Goal: Information Seeking & Learning: Learn about a topic

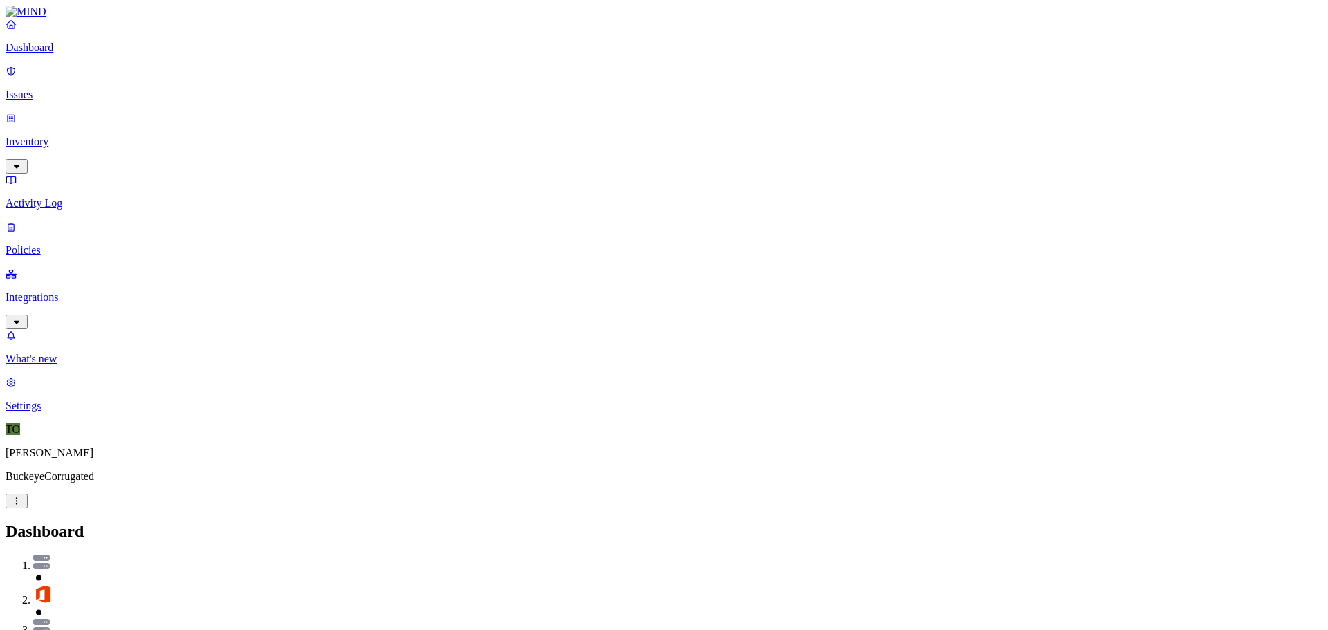
click at [19, 79] on link "Issues" at bounding box center [664, 83] width 1317 height 36
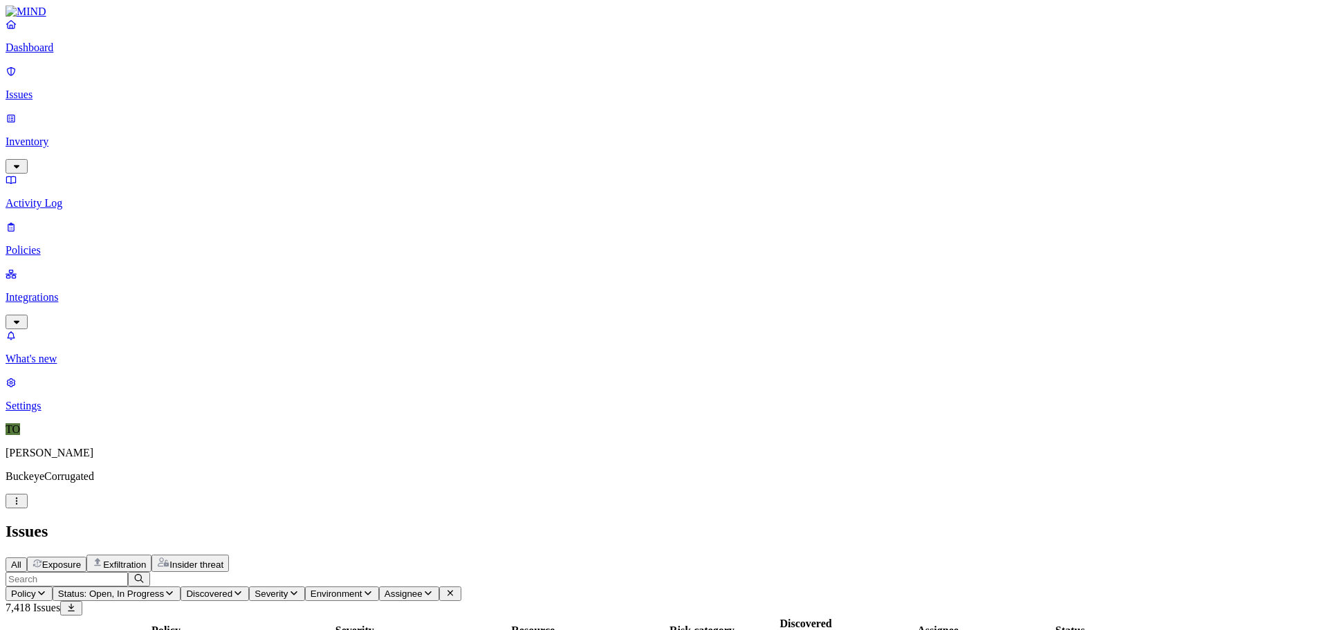
click at [51, 244] on p "Policies" at bounding box center [664, 250] width 1317 height 12
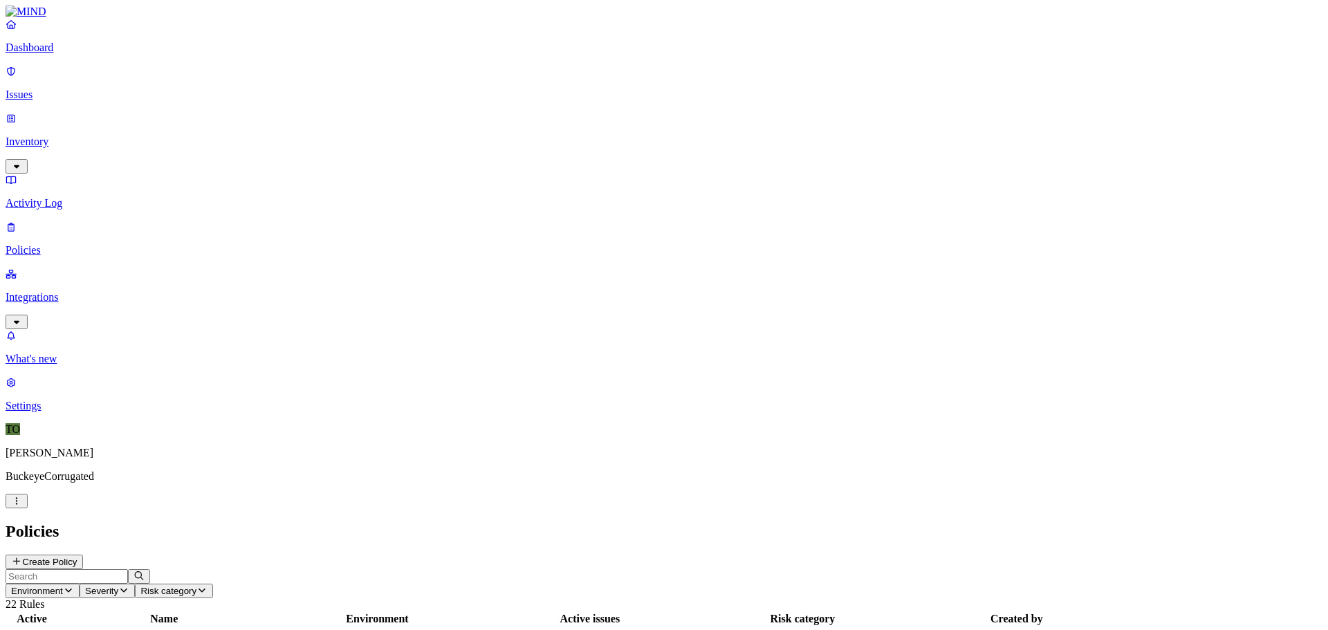
scroll to position [87, 0]
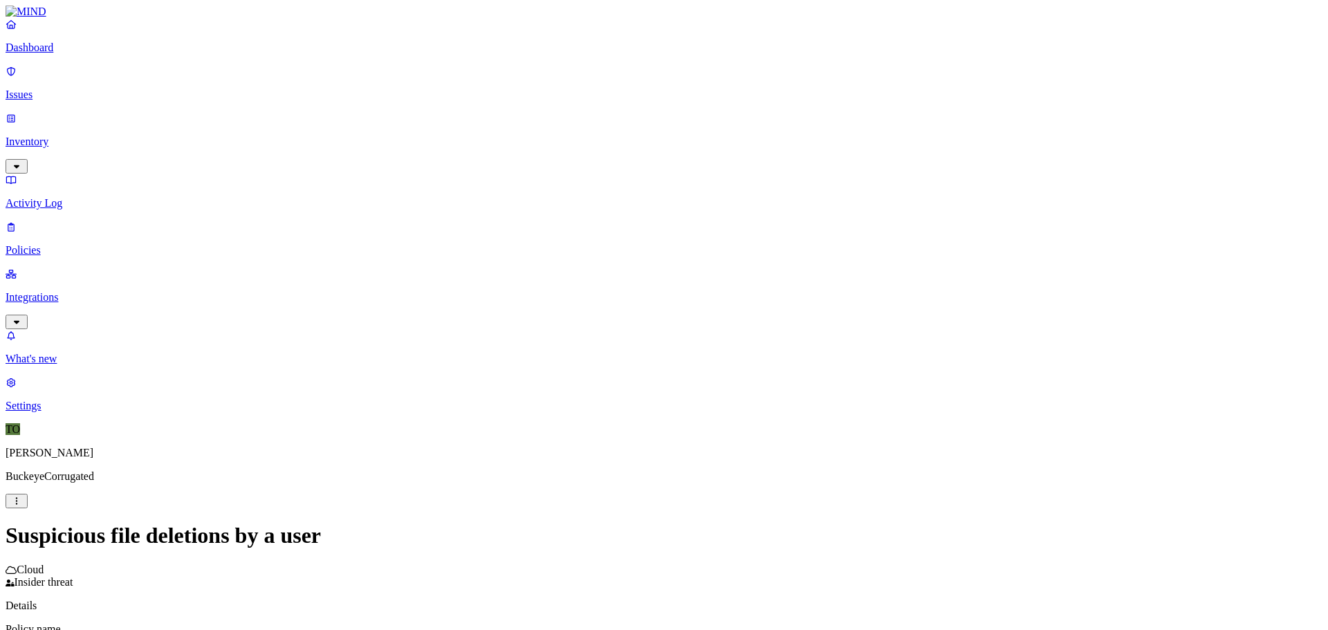
scroll to position [156, 0]
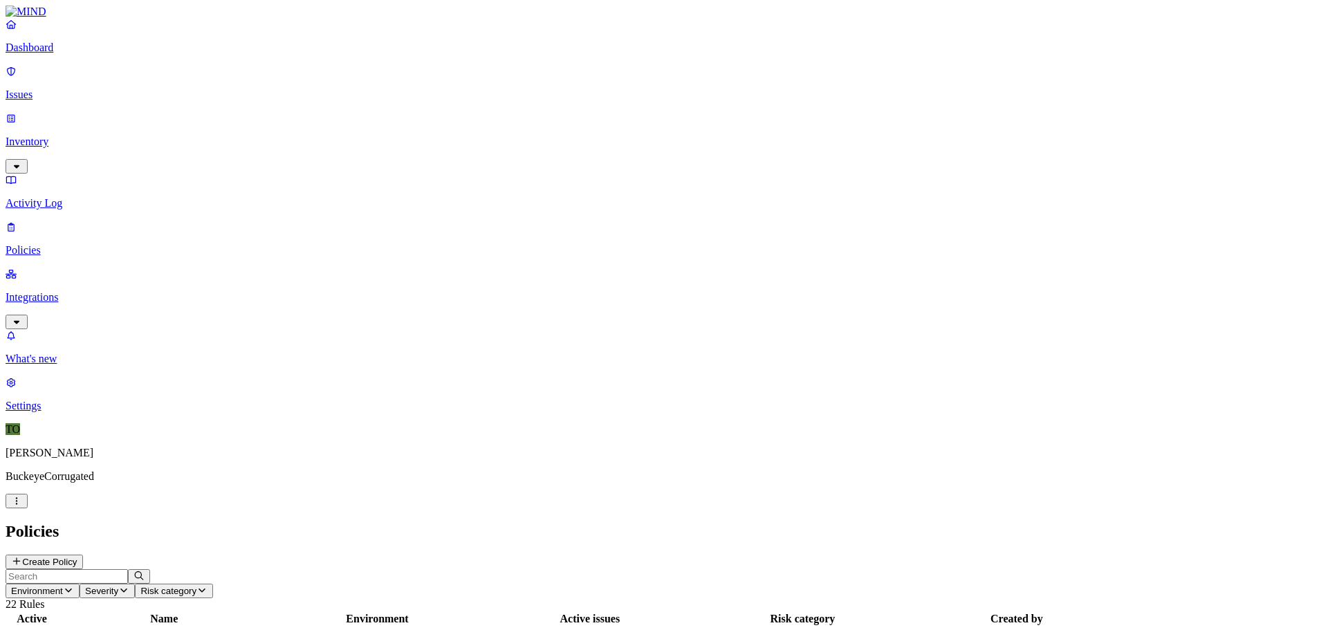
scroll to position [87, 0]
click at [565, 522] on div "Policies Create Policy" at bounding box center [664, 545] width 1317 height 47
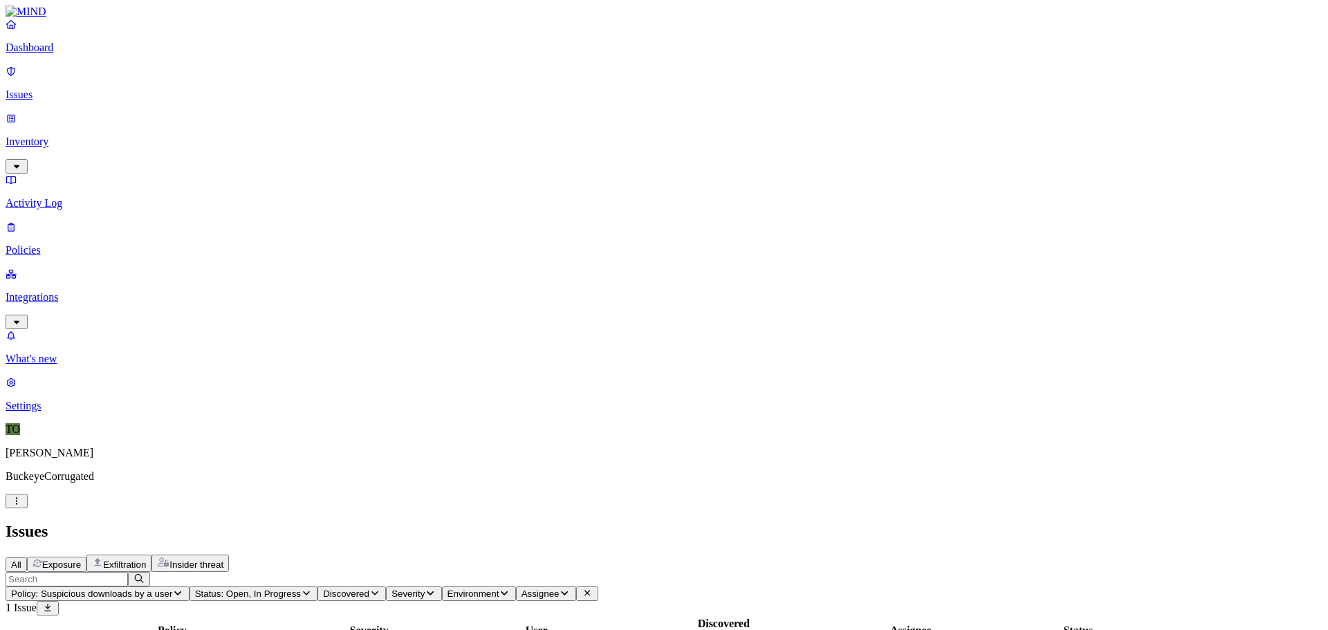
click at [793, 616] on div "Policy Severity User Discovered Assignee Status Suspicious downloads by a user …" at bounding box center [664, 640] width 1317 height 48
drag, startPoint x: 50, startPoint y: 89, endPoint x: 80, endPoint y: 107, distance: 35.3
click at [50, 89] on p "Issues" at bounding box center [664, 95] width 1317 height 12
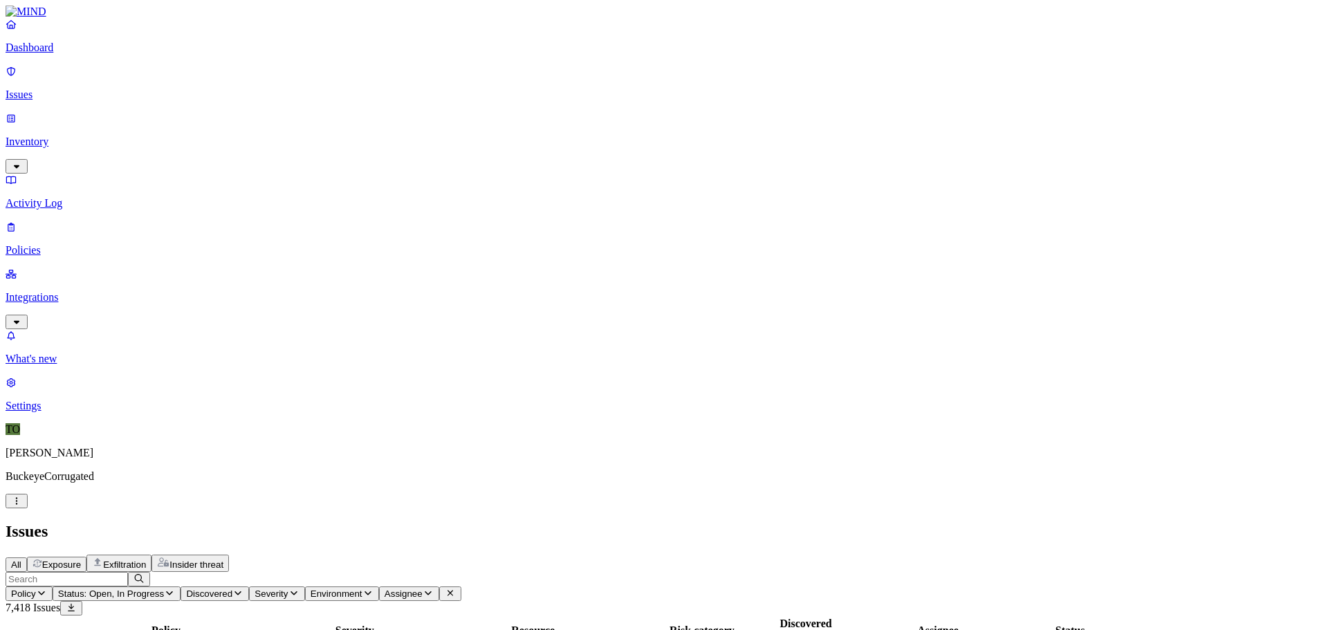
click at [68, 89] on p "Issues" at bounding box center [664, 95] width 1317 height 12
click at [44, 89] on p "Issues" at bounding box center [664, 95] width 1317 height 12
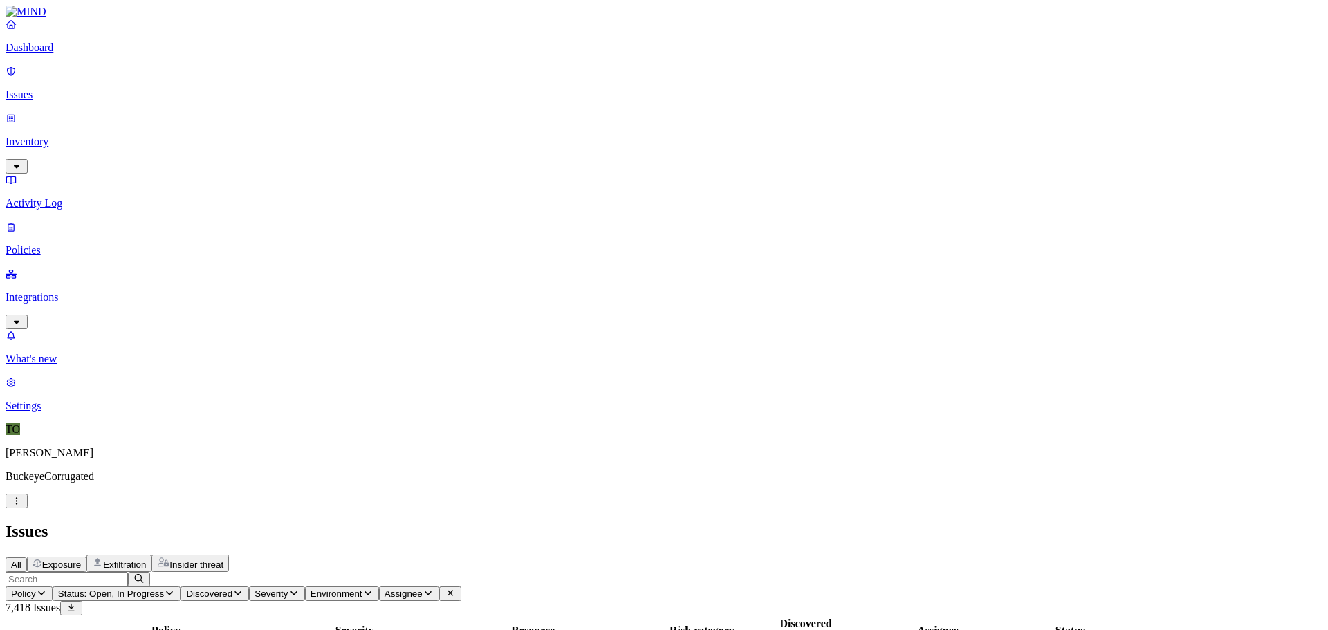
click at [739, 522] on h2 "Issues" at bounding box center [664, 531] width 1317 height 19
click at [53, 89] on p "Issues" at bounding box center [664, 95] width 1317 height 12
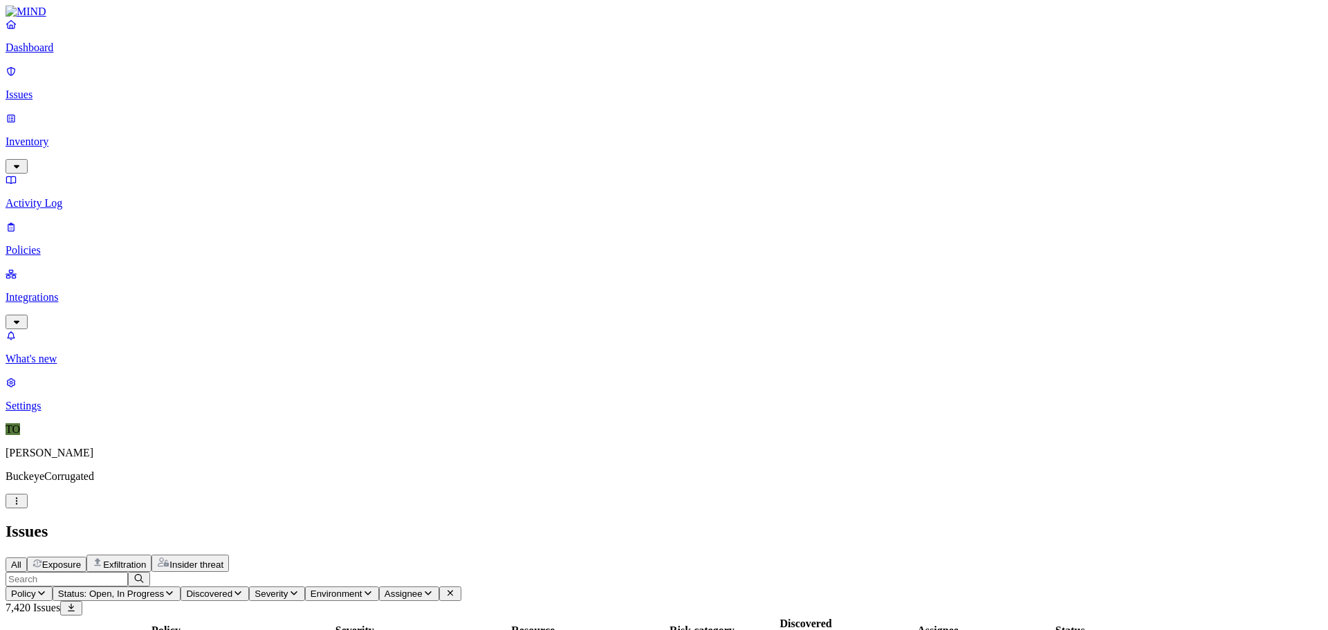
click at [698, 522] on h2 "Issues" at bounding box center [664, 531] width 1317 height 19
click at [561, 522] on h2 "Issues" at bounding box center [664, 531] width 1317 height 19
